Goal: Information Seeking & Learning: Learn about a topic

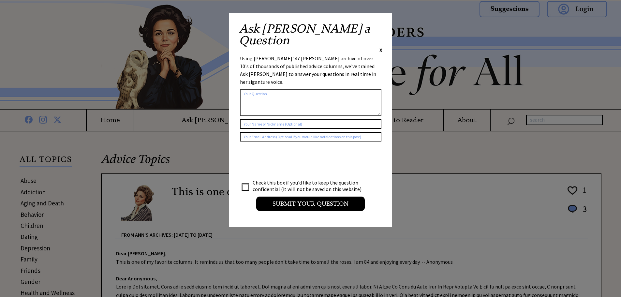
click at [380, 47] on span "X" at bounding box center [380, 50] width 3 height 7
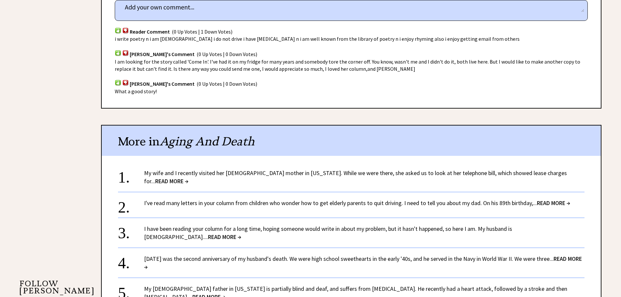
scroll to position [489, 0]
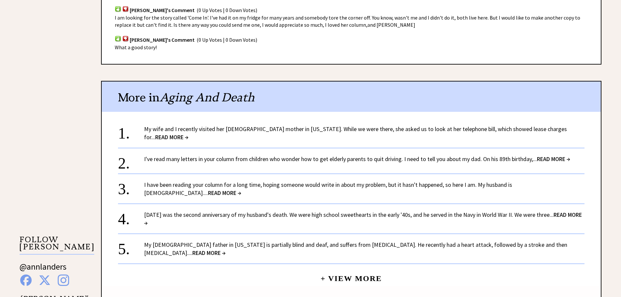
click at [188, 133] on span "READ MORE →" at bounding box center [171, 136] width 33 height 7
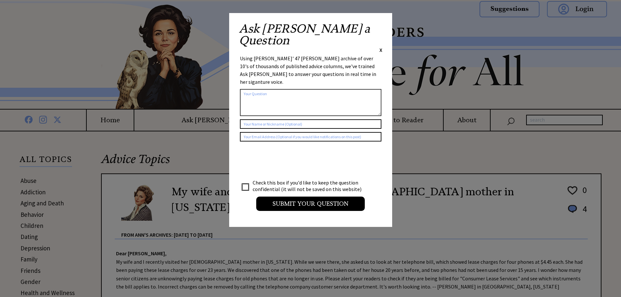
click at [381, 47] on span "X" at bounding box center [380, 50] width 3 height 7
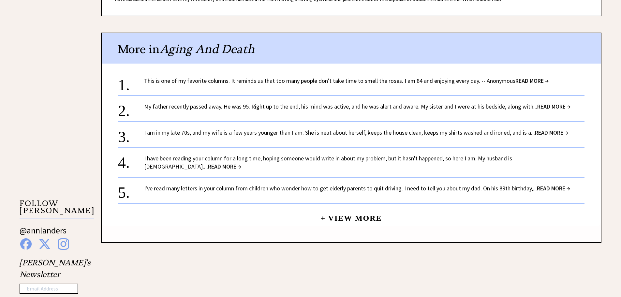
scroll to position [554, 0]
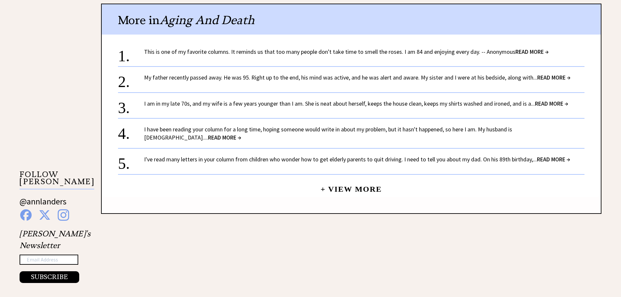
click at [555, 104] on span "READ MORE →" at bounding box center [551, 103] width 33 height 7
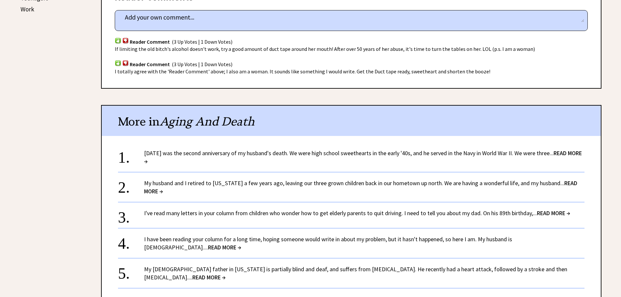
scroll to position [424, 0]
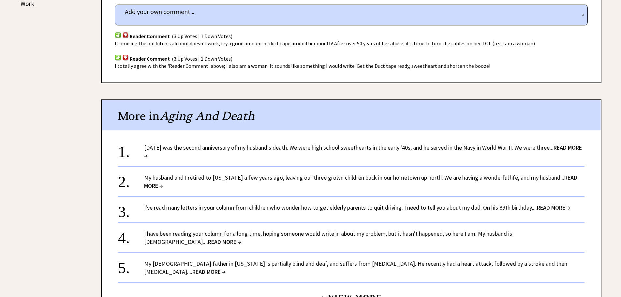
click at [570, 177] on span "READ MORE →" at bounding box center [360, 182] width 433 height 16
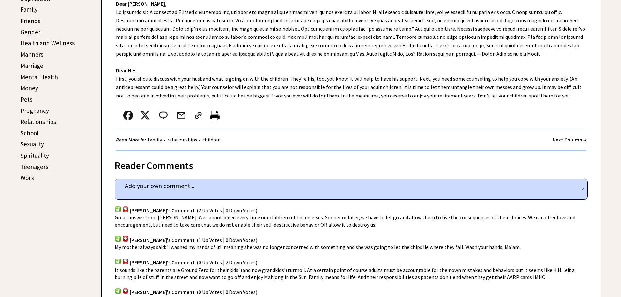
scroll to position [261, 0]
